Goal: Task Accomplishment & Management: Manage account settings

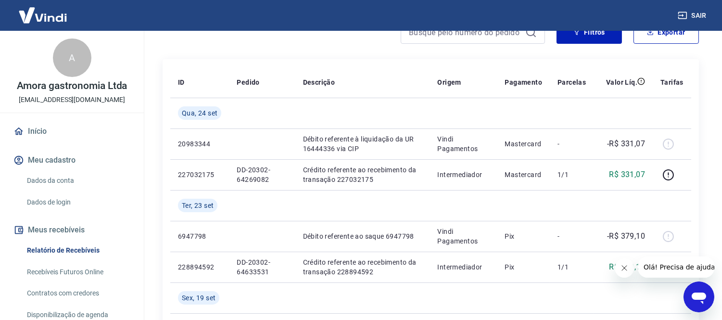
scroll to position [107, 0]
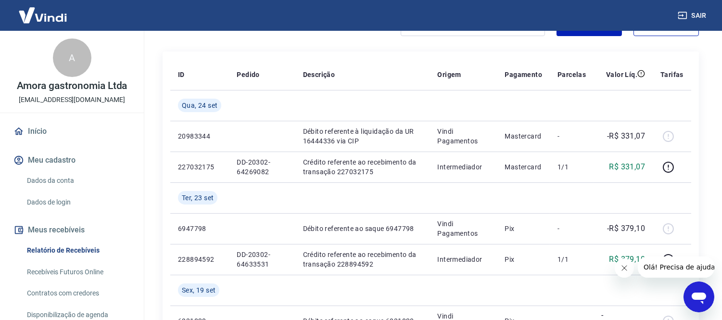
click at [624, 266] on icon "Fechar mensagem da empresa" at bounding box center [624, 268] width 8 height 8
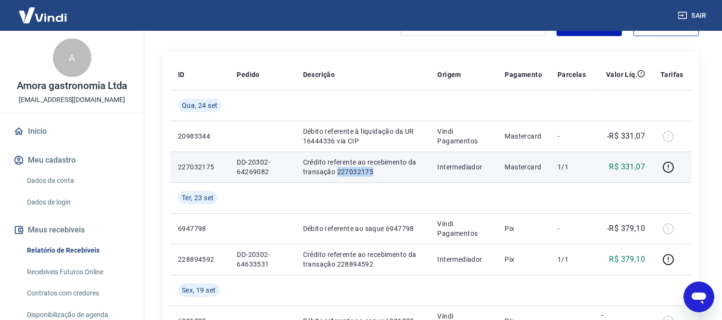
drag, startPoint x: 337, startPoint y: 171, endPoint x: 373, endPoint y: 168, distance: 36.2
click at [373, 168] on p "Crédito referente ao recebimento da transação 227032175" at bounding box center [362, 166] width 119 height 19
copy p "227032175"
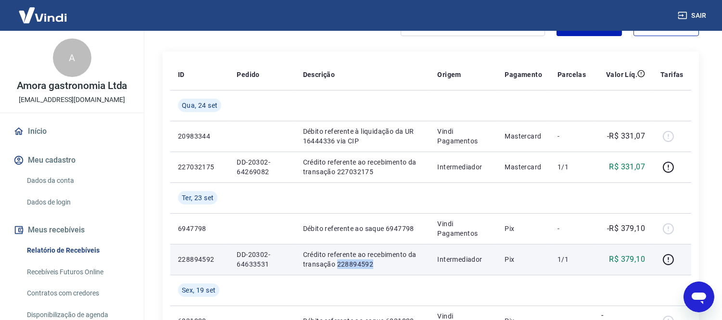
drag, startPoint x: 336, startPoint y: 266, endPoint x: 378, endPoint y: 262, distance: 42.5
click at [378, 262] on p "Crédito referente ao recebimento da transação 228894592" at bounding box center [362, 259] width 119 height 19
copy p "228894592"
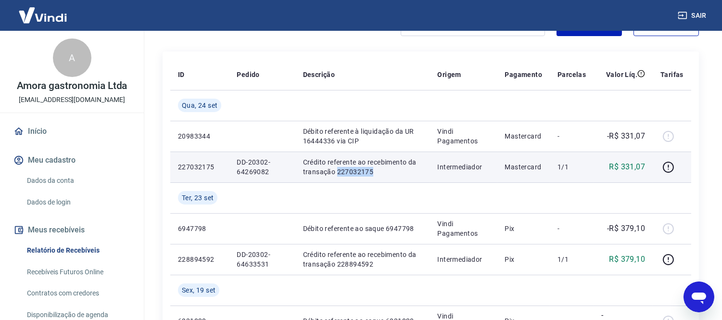
drag, startPoint x: 337, startPoint y: 171, endPoint x: 376, endPoint y: 170, distance: 39.4
click at [376, 170] on p "Crédito referente ao recebimento da transação 227032175" at bounding box center [362, 166] width 119 height 19
copy p "227032175"
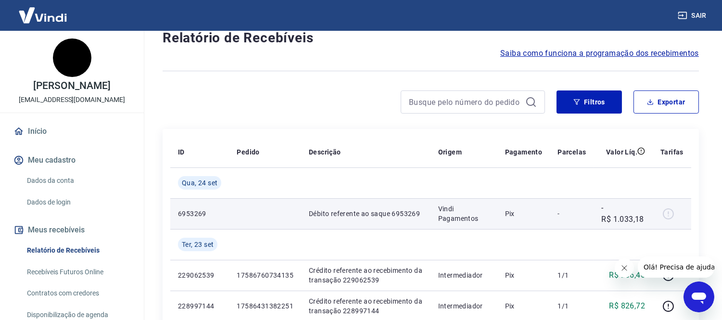
scroll to position [53, 0]
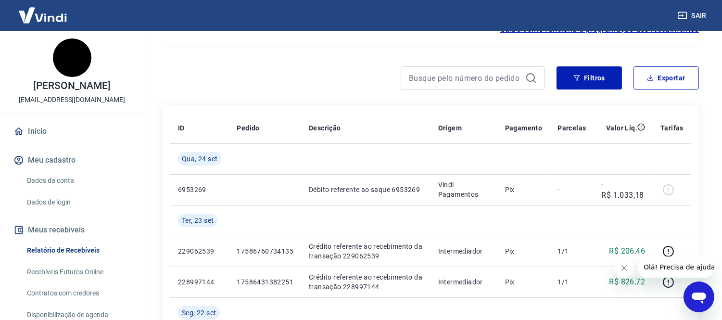
click at [623, 268] on icon "Fechar mensagem da empresa" at bounding box center [623, 267] width 5 height 5
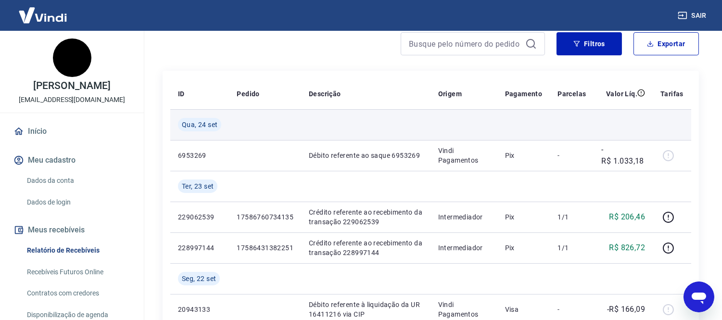
scroll to position [107, 0]
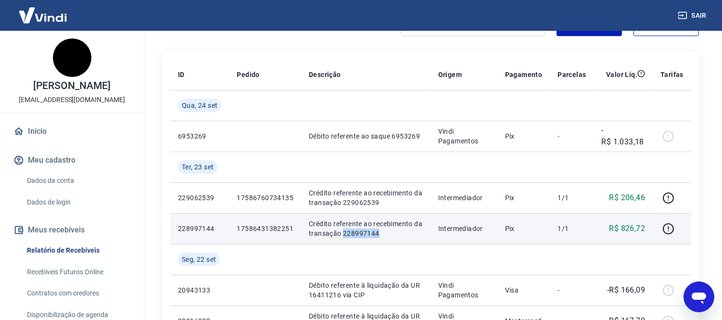
drag, startPoint x: 340, startPoint y: 233, endPoint x: 381, endPoint y: 230, distance: 41.0
click at [381, 230] on p "Crédito referente ao recebimento da transação 228997144" at bounding box center [366, 228] width 114 height 19
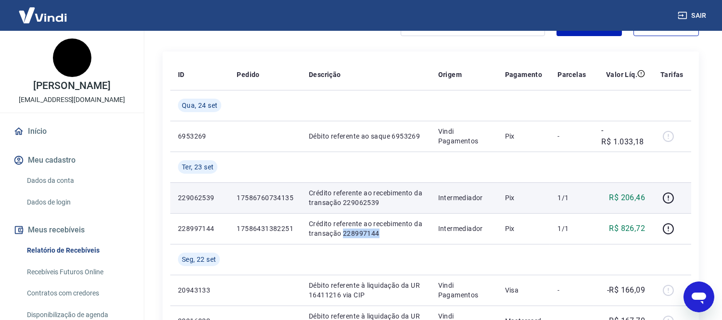
copy p "228997144"
